Goal: Navigation & Orientation: Understand site structure

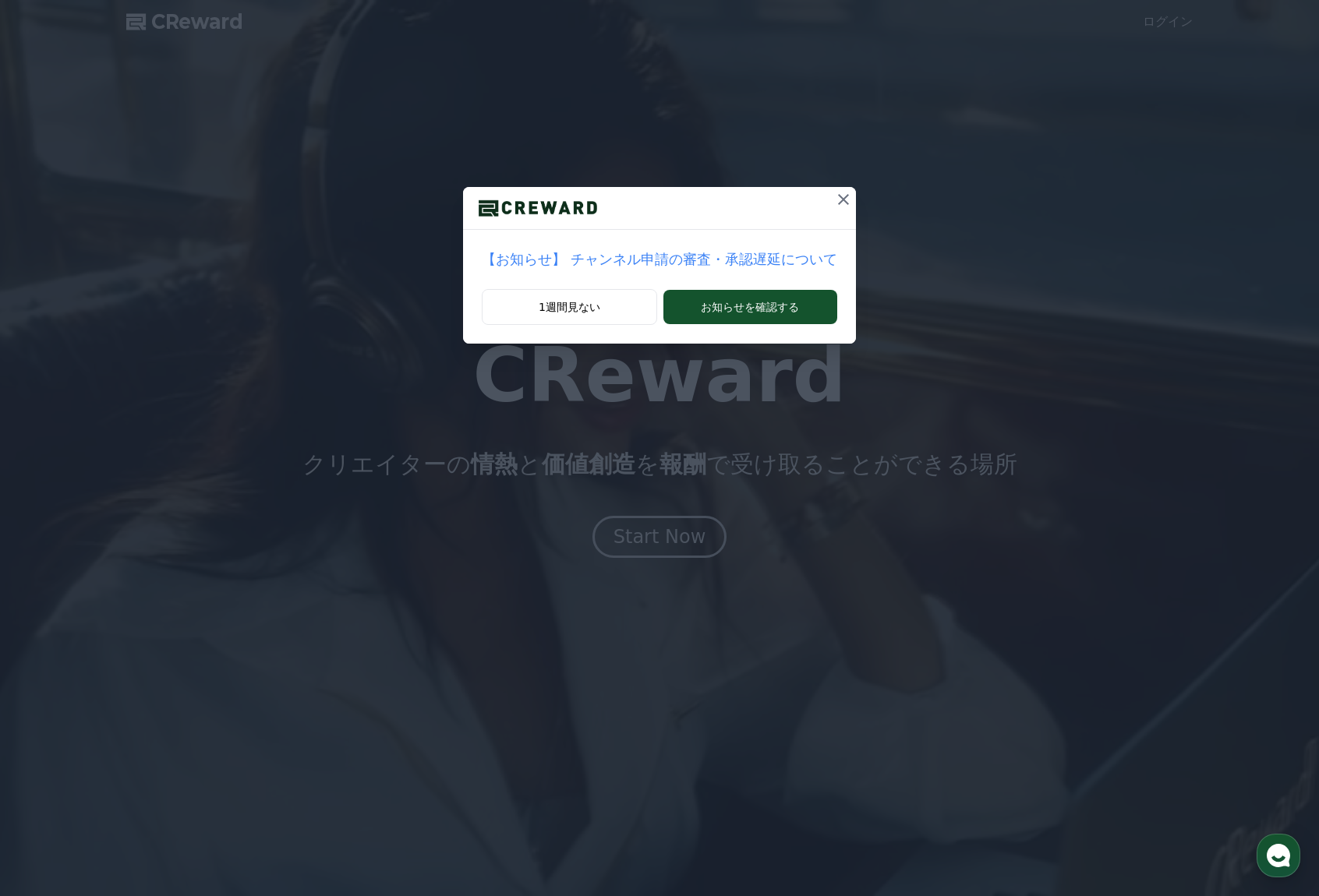
click at [837, 211] on button at bounding box center [843, 199] width 25 height 25
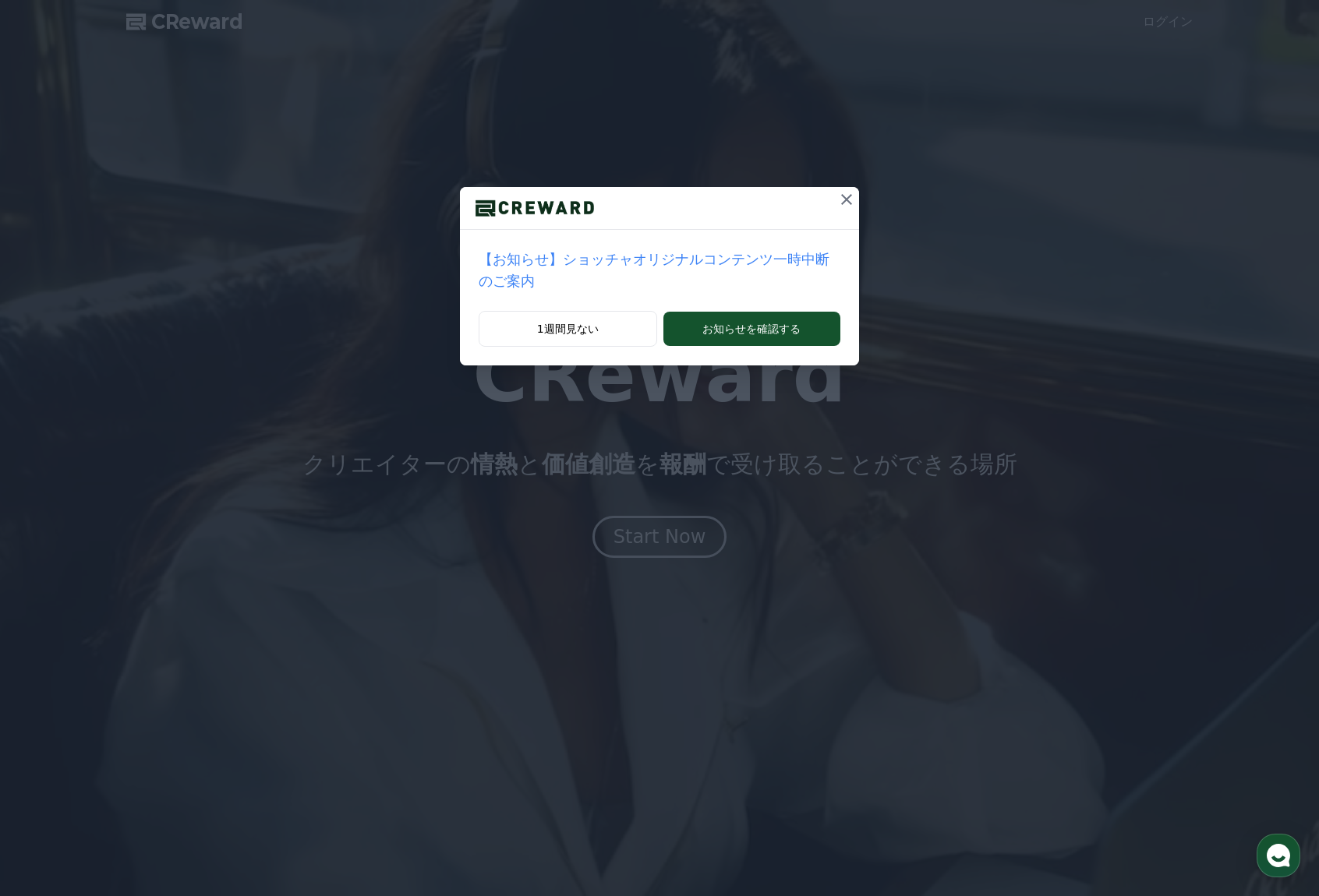
click at [839, 200] on icon at bounding box center [846, 199] width 19 height 19
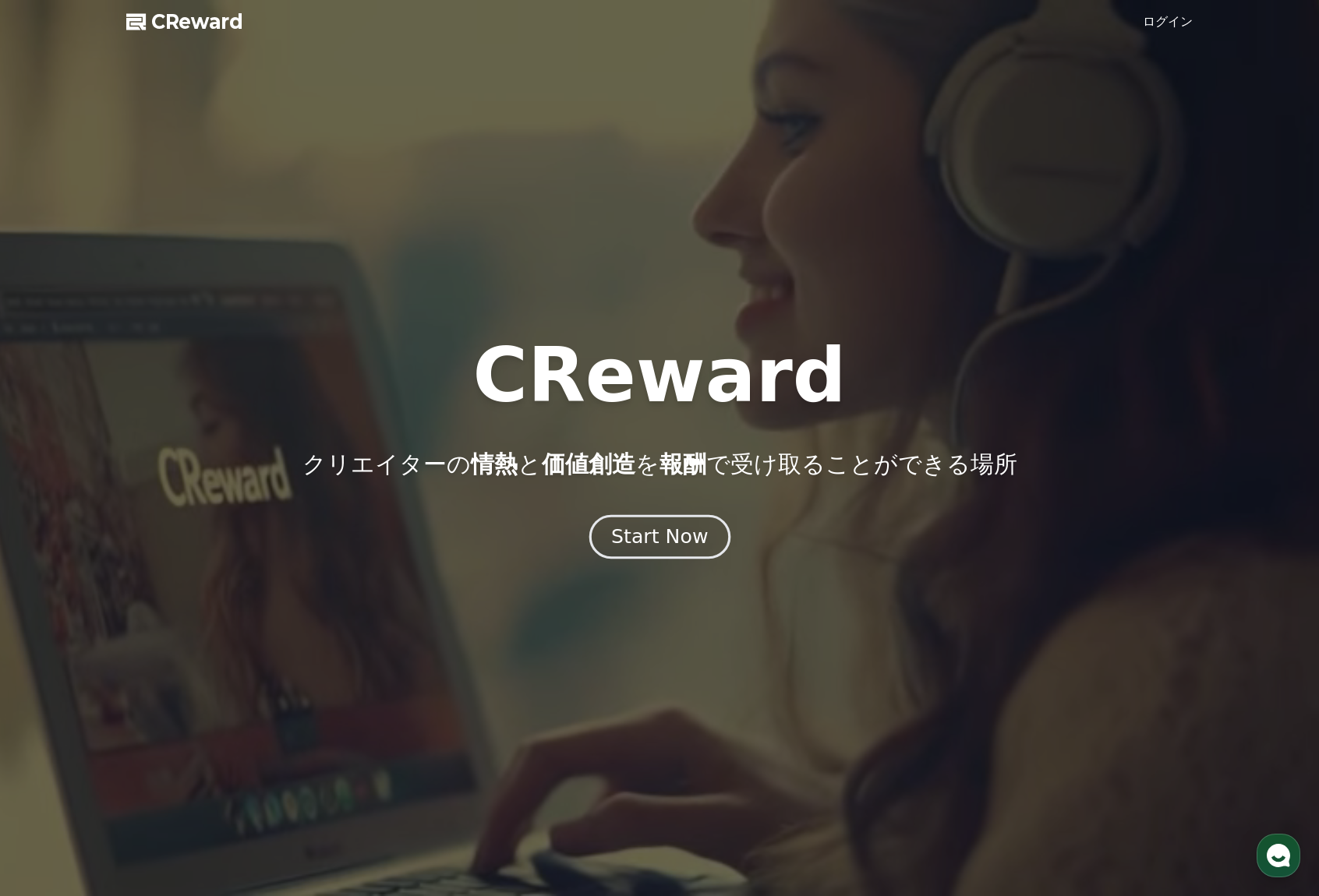
click at [670, 555] on button "Start Now" at bounding box center [659, 537] width 141 height 44
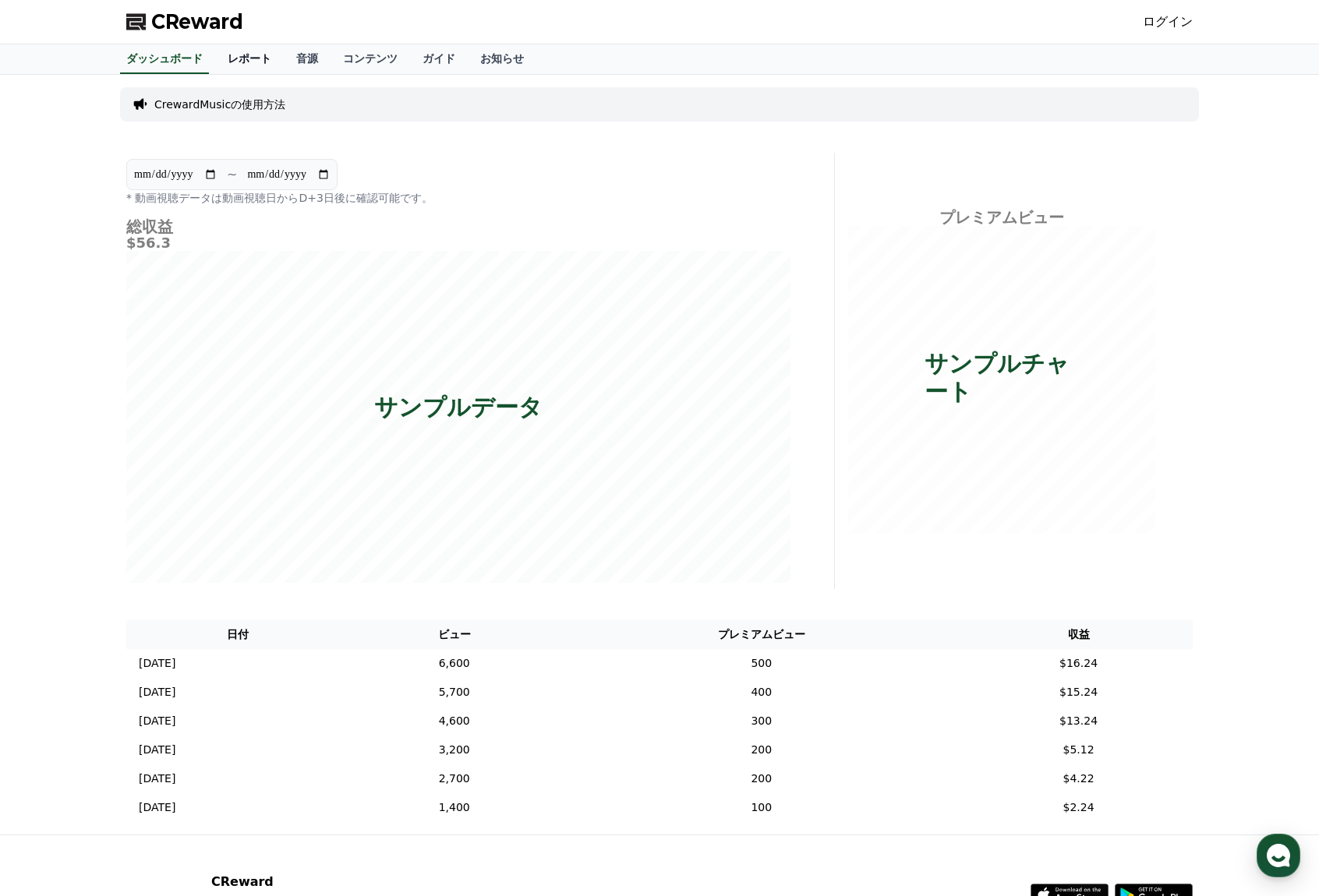
click at [257, 69] on link "レポート" at bounding box center [249, 59] width 69 height 30
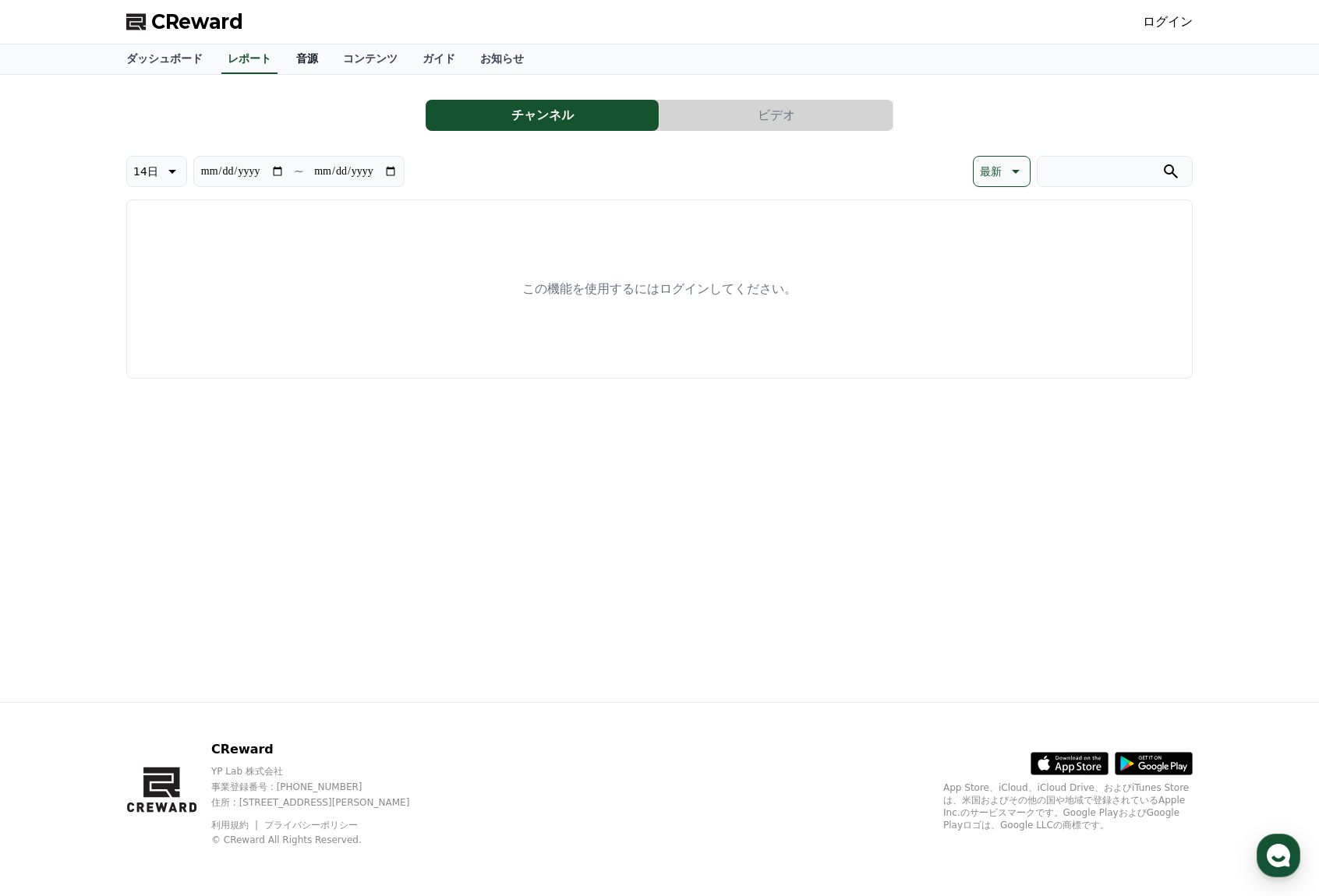
click at [313, 62] on link "音源" at bounding box center [307, 59] width 46 height 30
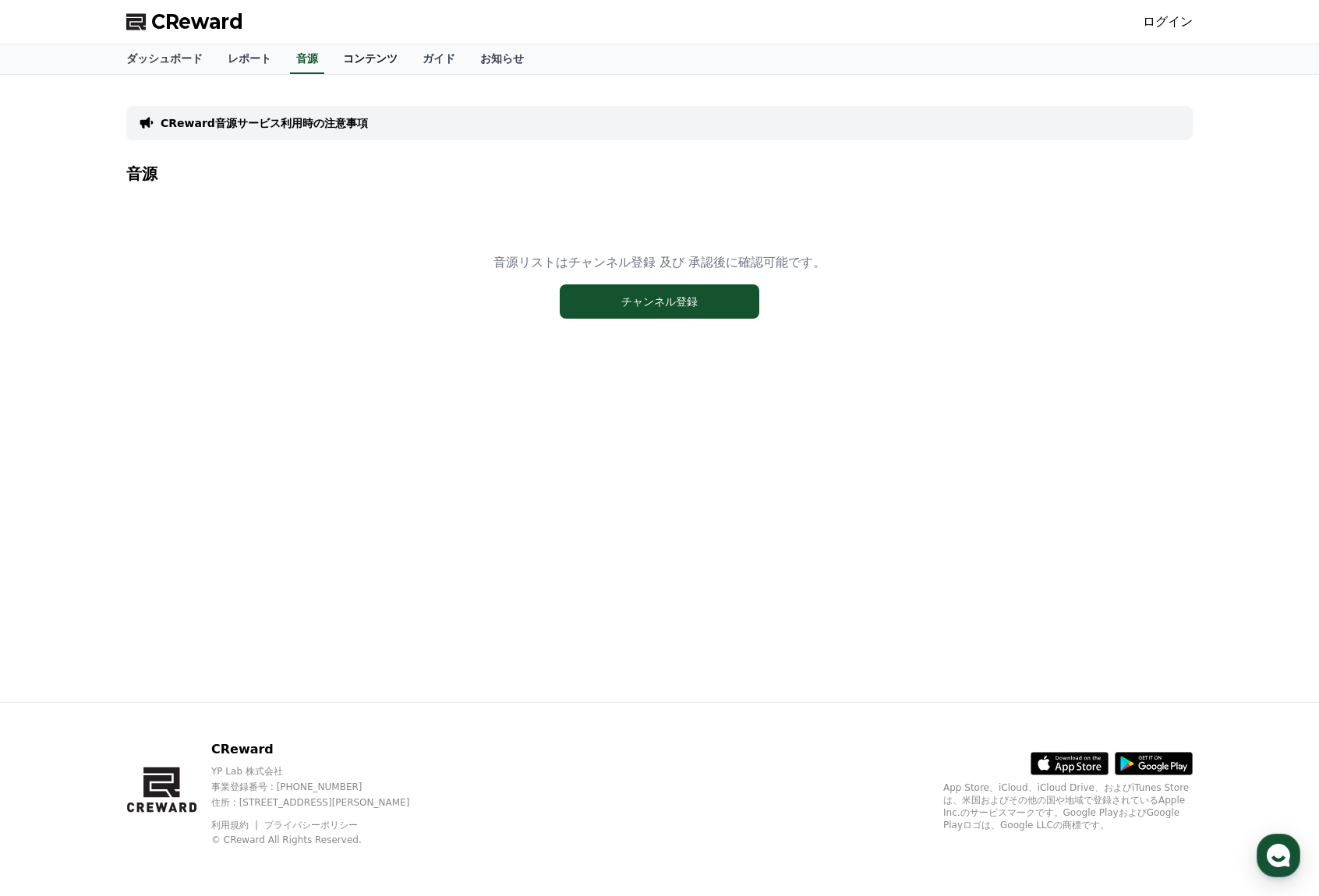
click at [385, 61] on link "コンテンツ" at bounding box center [370, 59] width 80 height 30
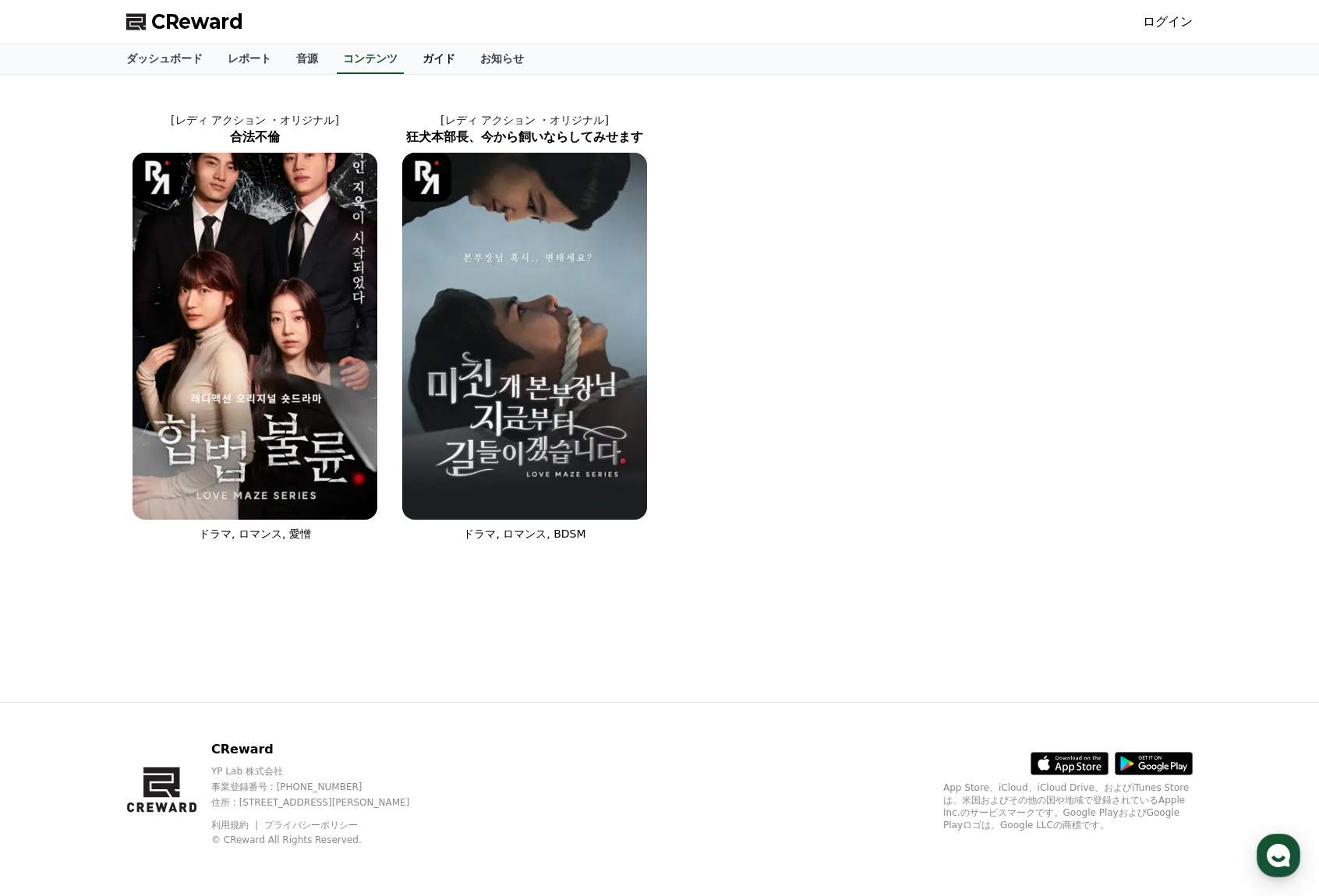
click at [428, 57] on link "ガイド" at bounding box center [439, 59] width 58 height 30
click at [196, 55] on link "ダッシュボード" at bounding box center [164, 59] width 102 height 30
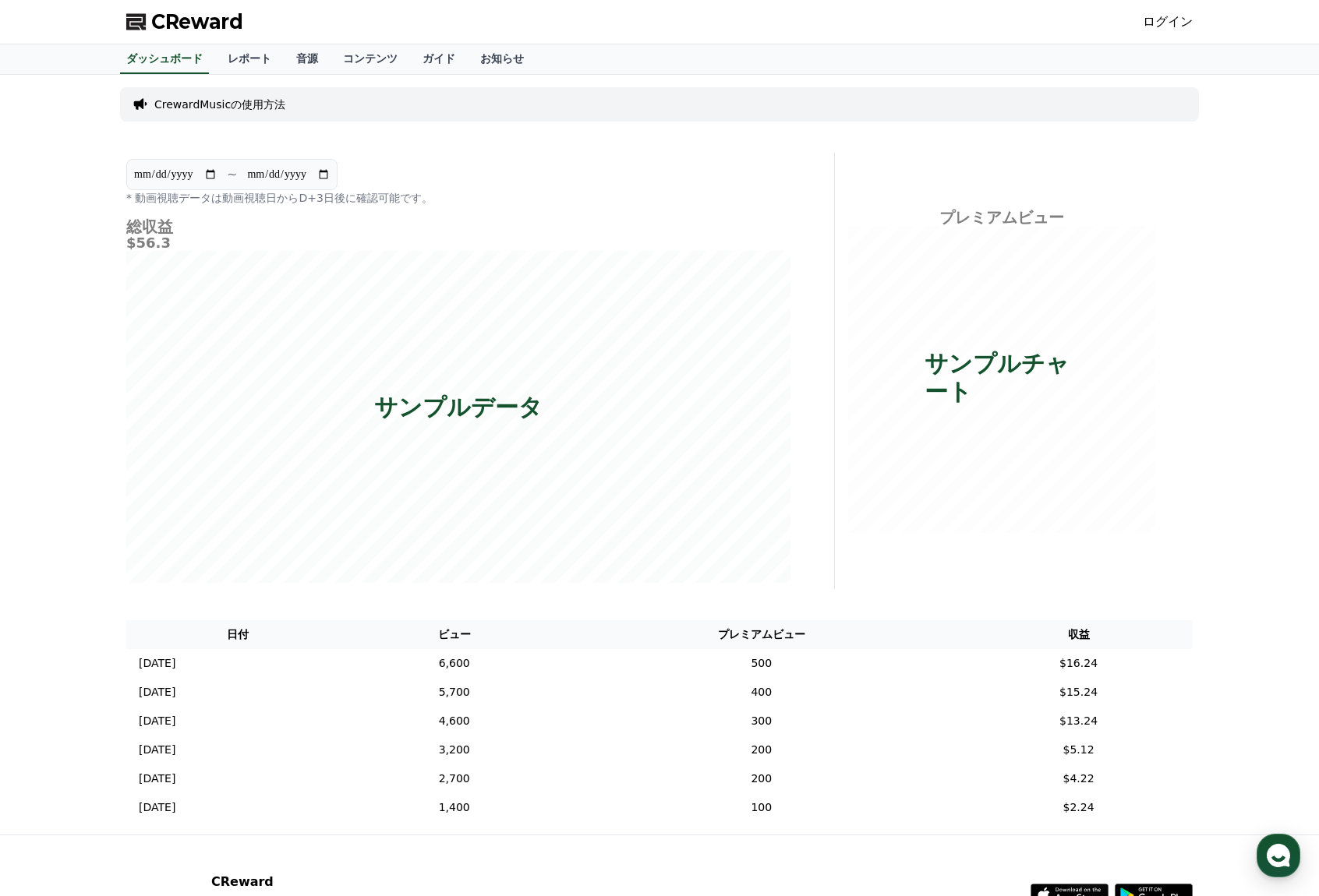
click at [225, 23] on span "CReward" at bounding box center [196, 21] width 92 height 25
